Goal: Find specific page/section: Find specific page/section

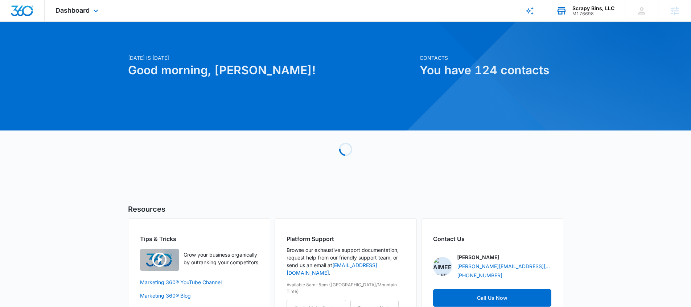
click at [581, 11] on div "M176698" at bounding box center [594, 13] width 42 height 5
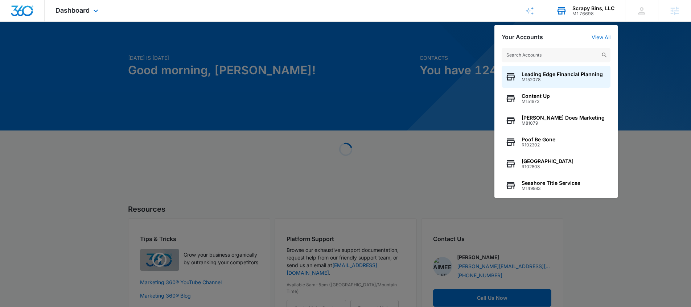
click at [527, 57] on input "text" at bounding box center [556, 55] width 109 height 15
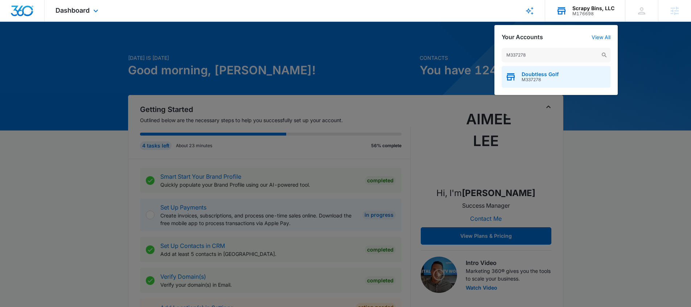
type input "M337278"
click at [538, 79] on span "M337278" at bounding box center [540, 79] width 37 height 5
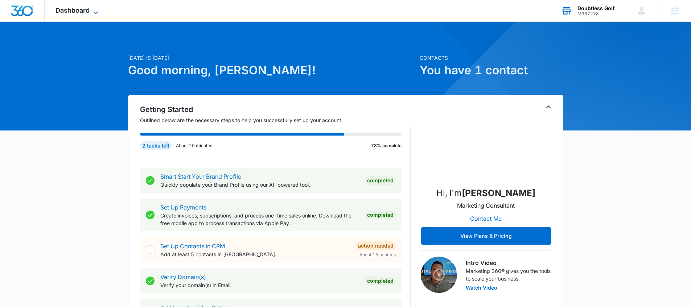
click at [96, 11] on icon at bounding box center [95, 12] width 9 height 9
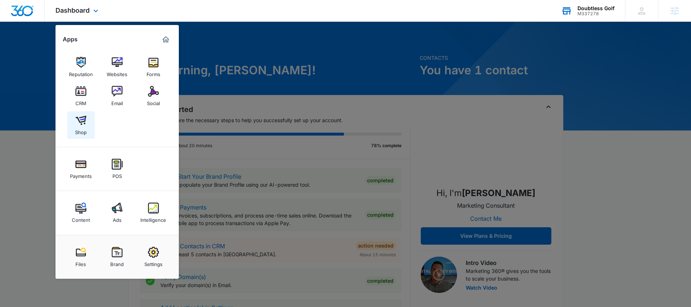
click at [82, 128] on div "Shop" at bounding box center [81, 130] width 12 height 9
